Goal: Information Seeking & Learning: Find specific fact

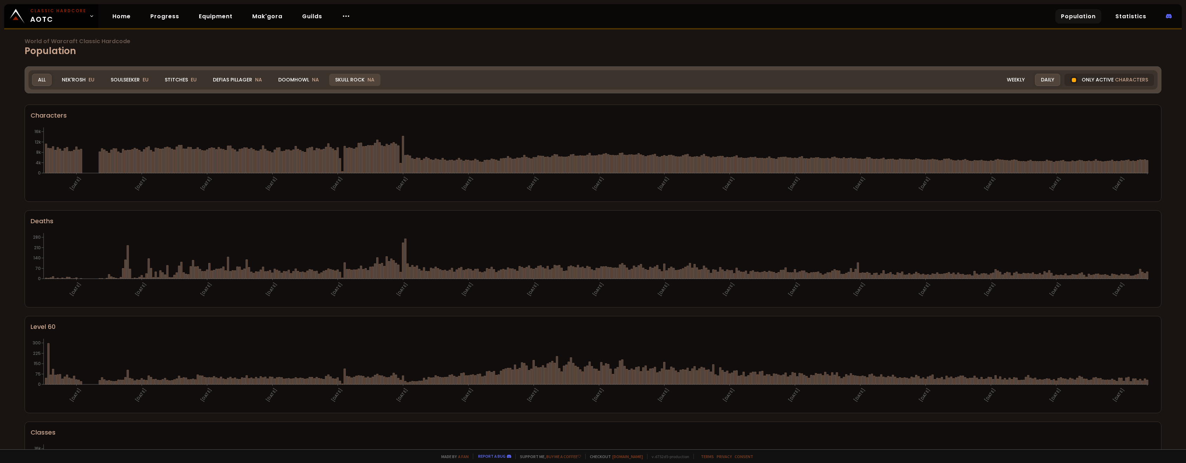
click at [354, 79] on div "Skull Rock NA" at bounding box center [354, 80] width 51 height 12
click at [352, 79] on div "Skull Rock NA" at bounding box center [354, 80] width 51 height 12
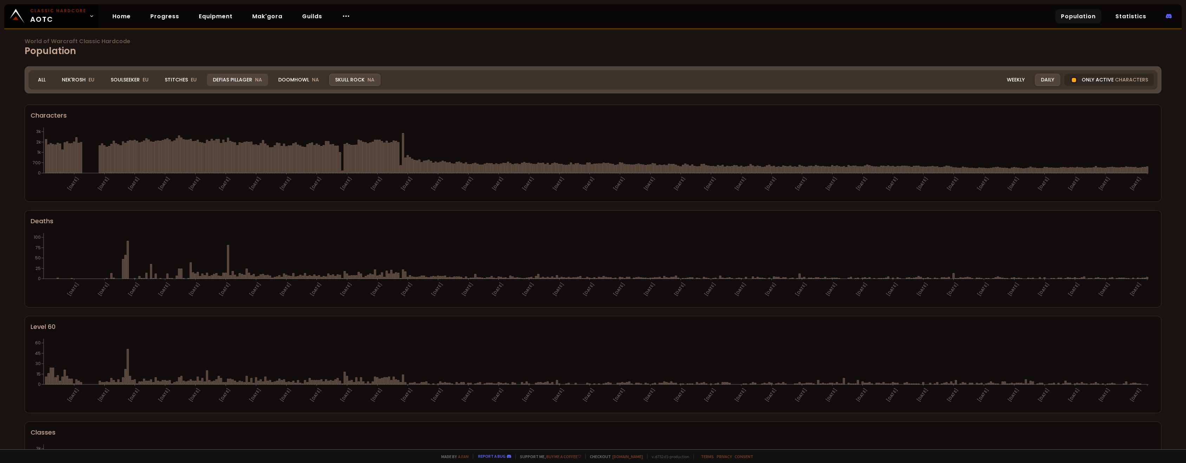
click at [235, 80] on div "Defias Pillager NA" at bounding box center [237, 80] width 61 height 12
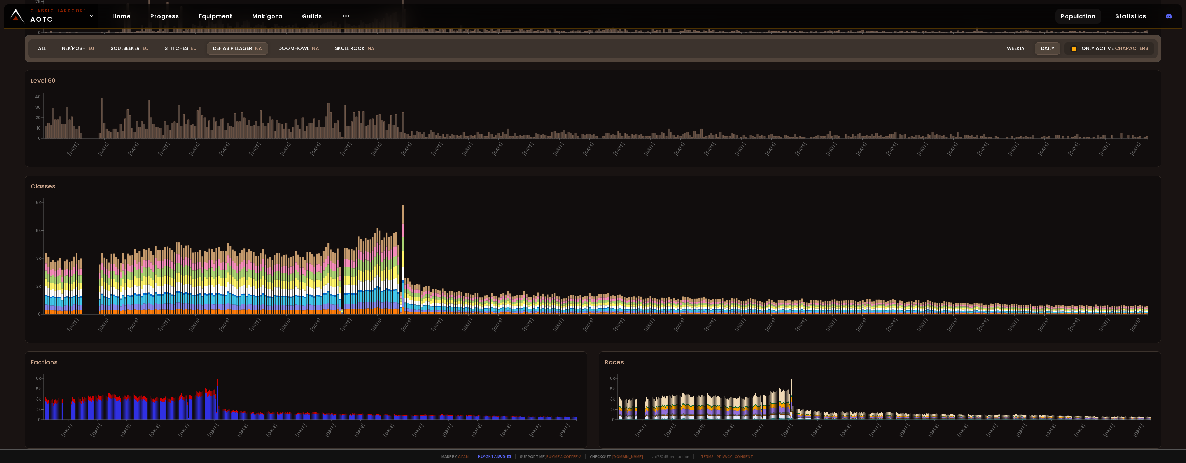
scroll to position [254, 0]
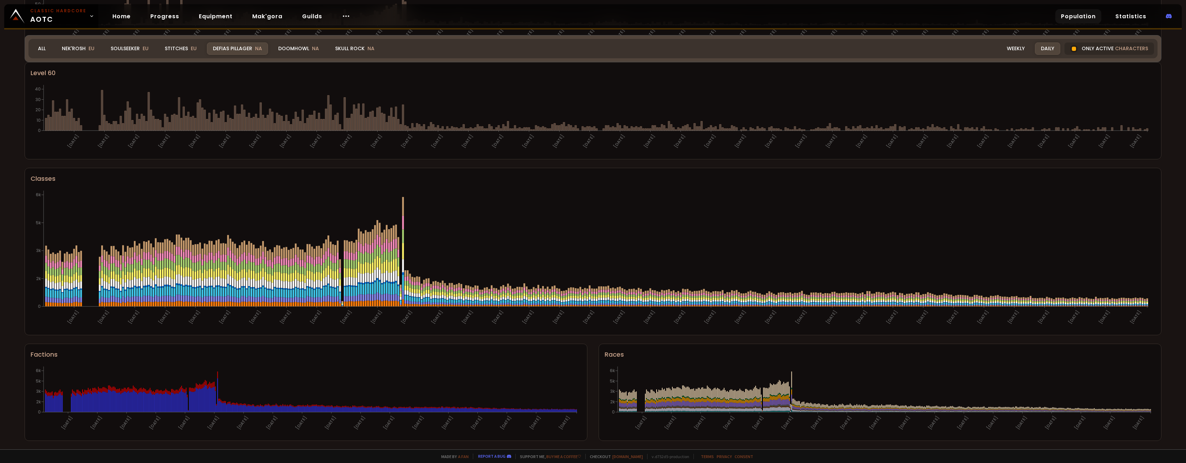
drag, startPoint x: 300, startPoint y: 47, endPoint x: 379, endPoint y: 4, distance: 89.9
click at [301, 47] on div "Doomhowl NA" at bounding box center [298, 48] width 53 height 12
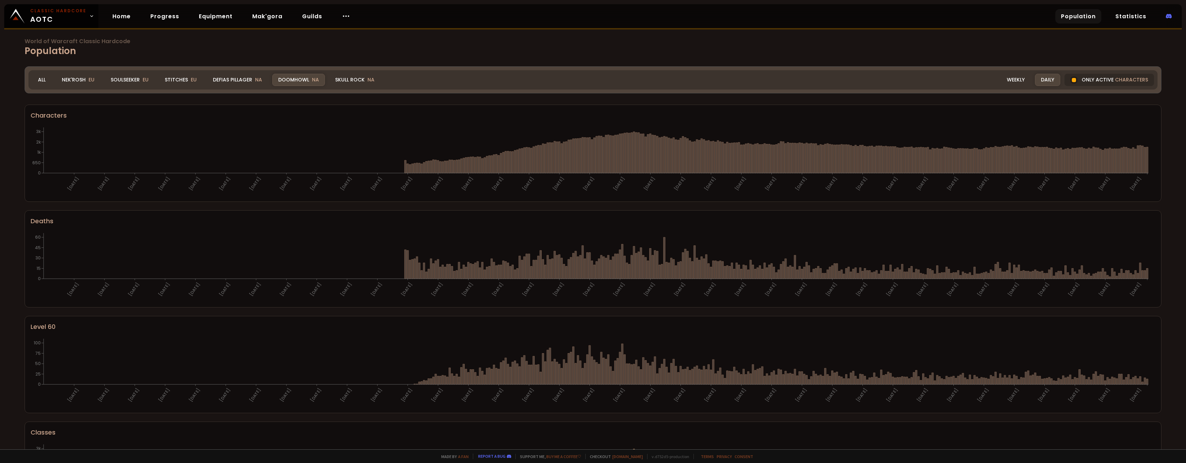
click at [294, 80] on div "Doomhowl NA" at bounding box center [298, 80] width 53 height 12
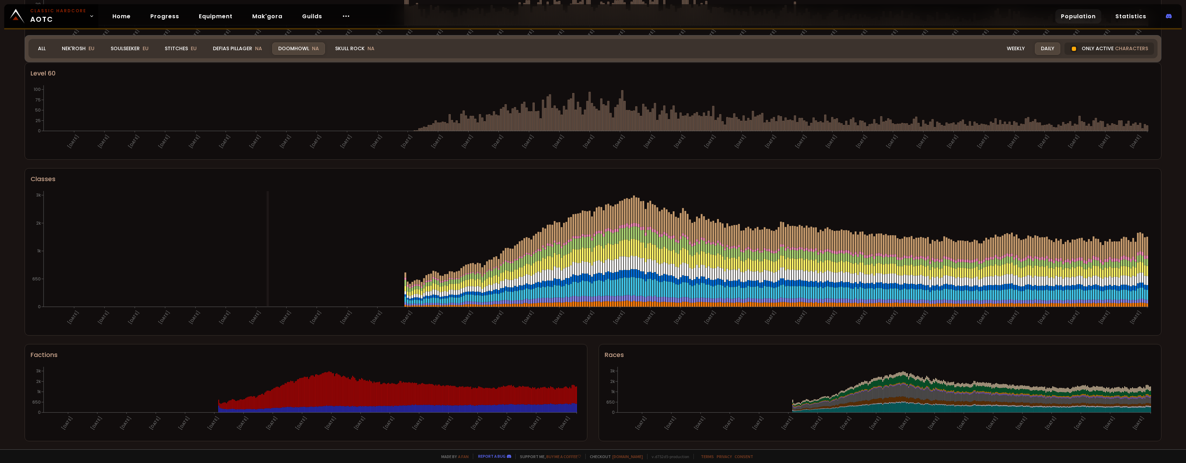
scroll to position [254, 0]
